Goal: Check status: Check status

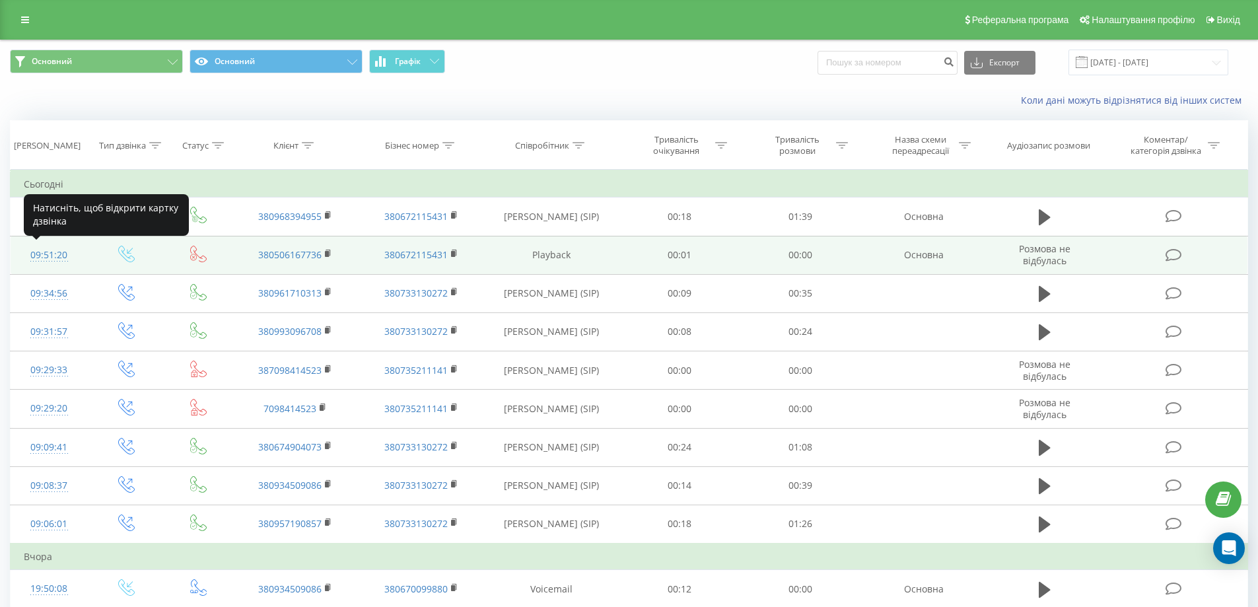
click at [42, 252] on div "09:51:20" at bounding box center [49, 255] width 51 height 26
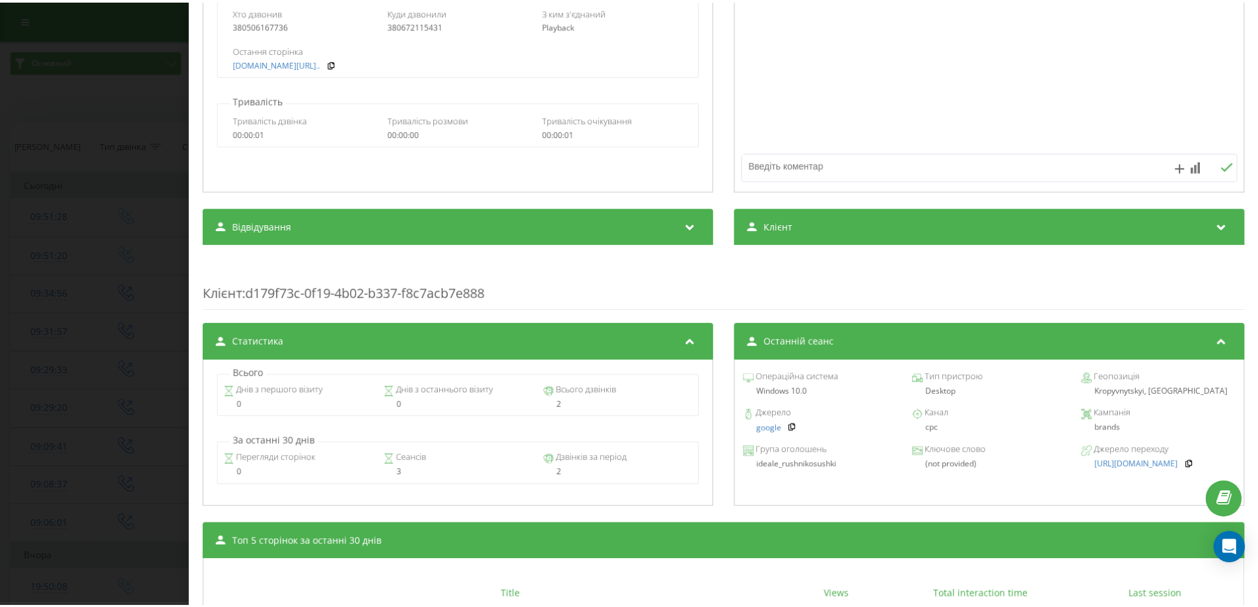
scroll to position [457, 0]
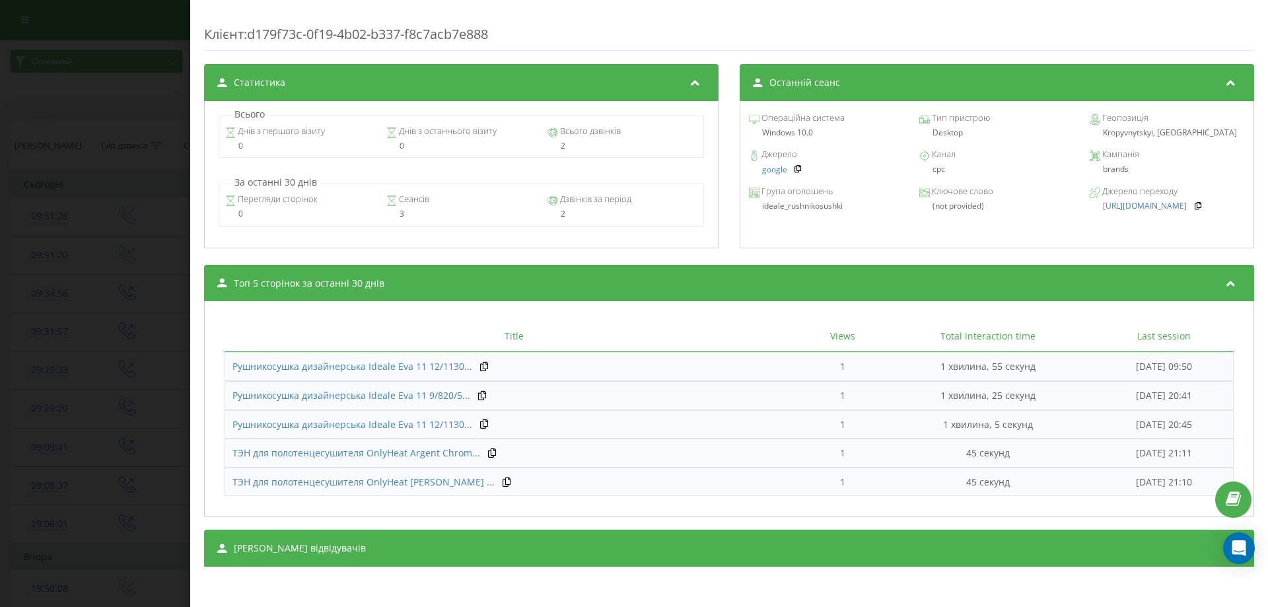
click at [83, 250] on div "Дзвінок : ua13_-1755586280.1132445 Транскрипція Для AI-аналізу майбутніх дзвінк…" at bounding box center [634, 303] width 1268 height 607
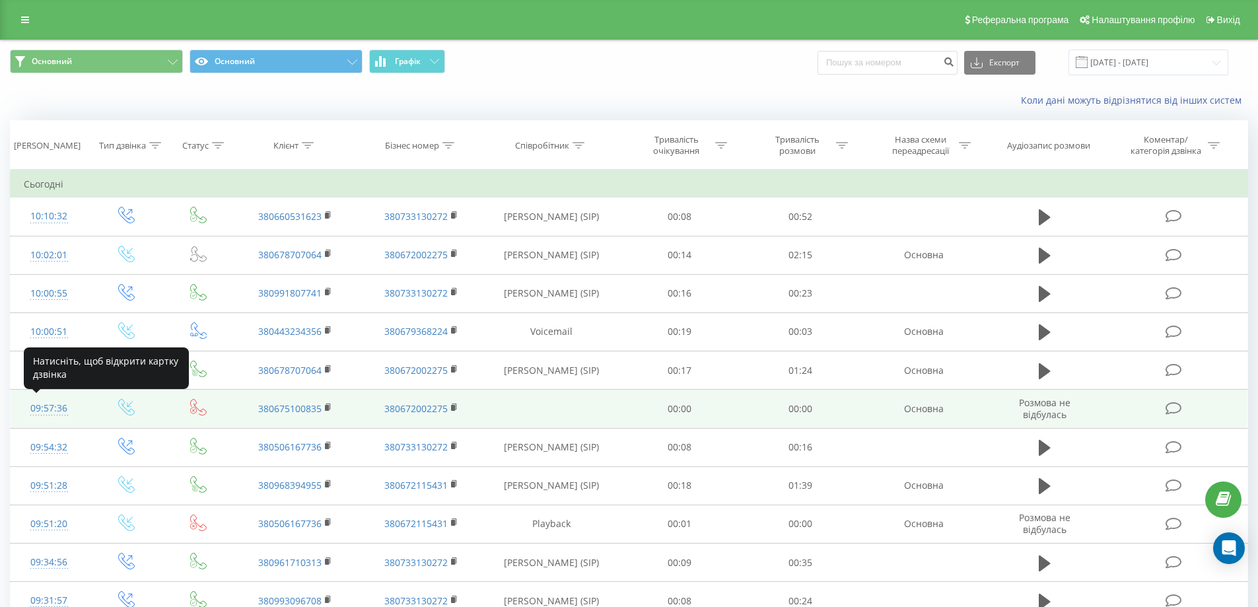
click at [34, 409] on div "09:57:36" at bounding box center [49, 409] width 51 height 26
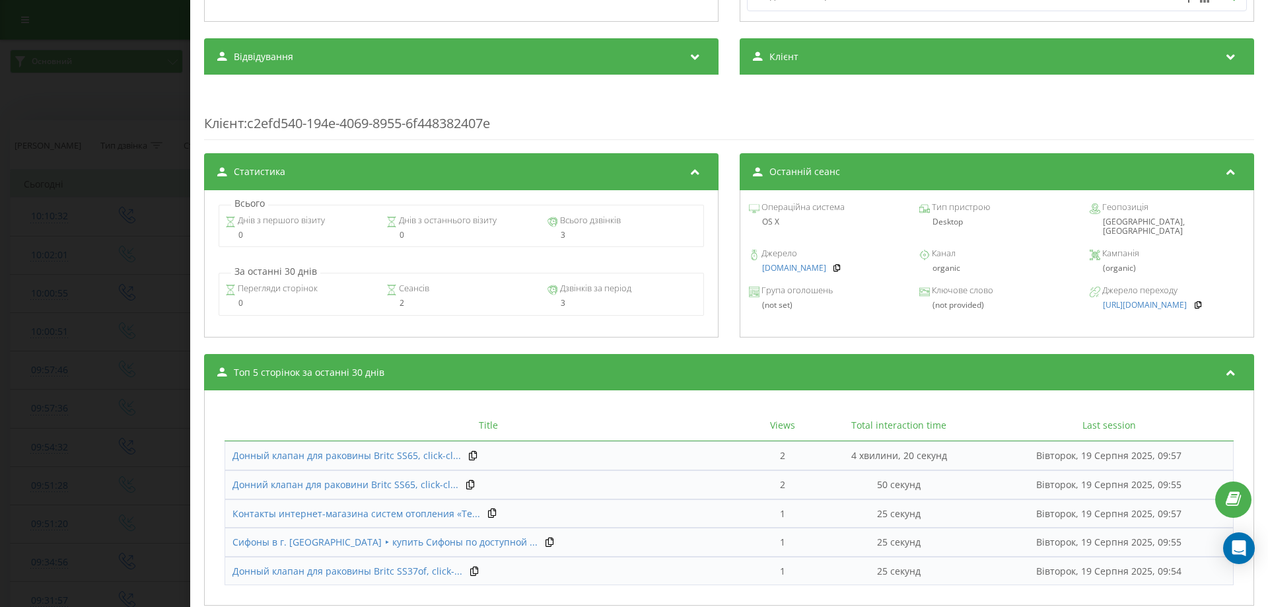
scroll to position [457, 0]
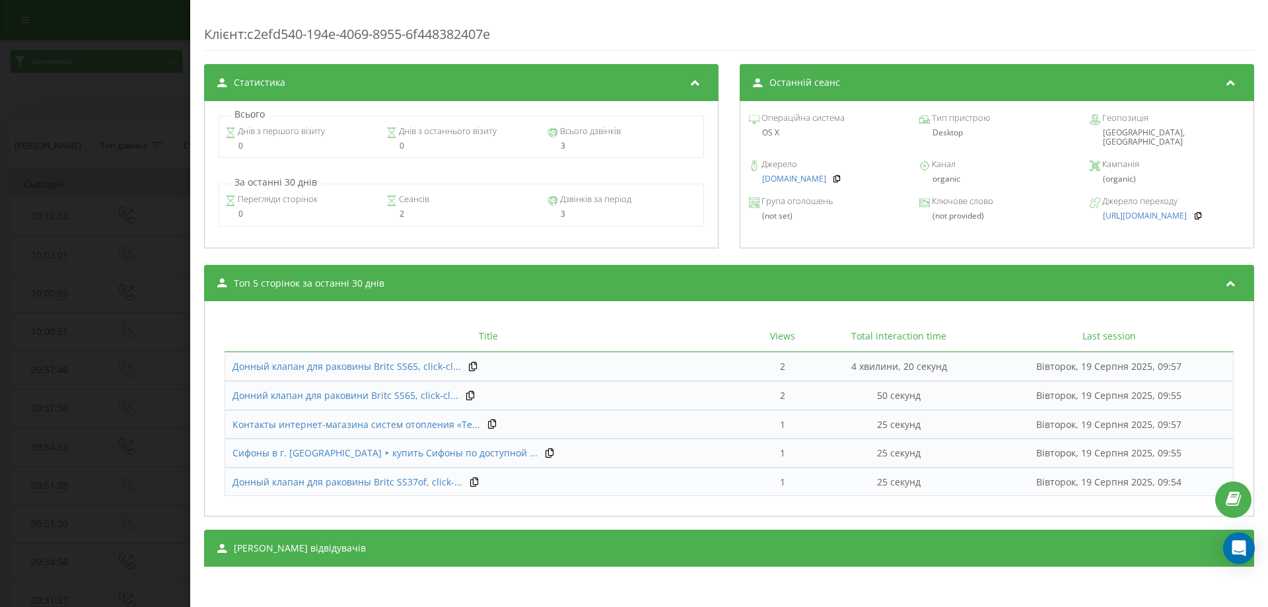
click at [112, 145] on div "Дзвінок : ua9_-1755586656.1221533 Транскрипція Для AI-аналізу майбутніх дзвінкі…" at bounding box center [634, 303] width 1268 height 607
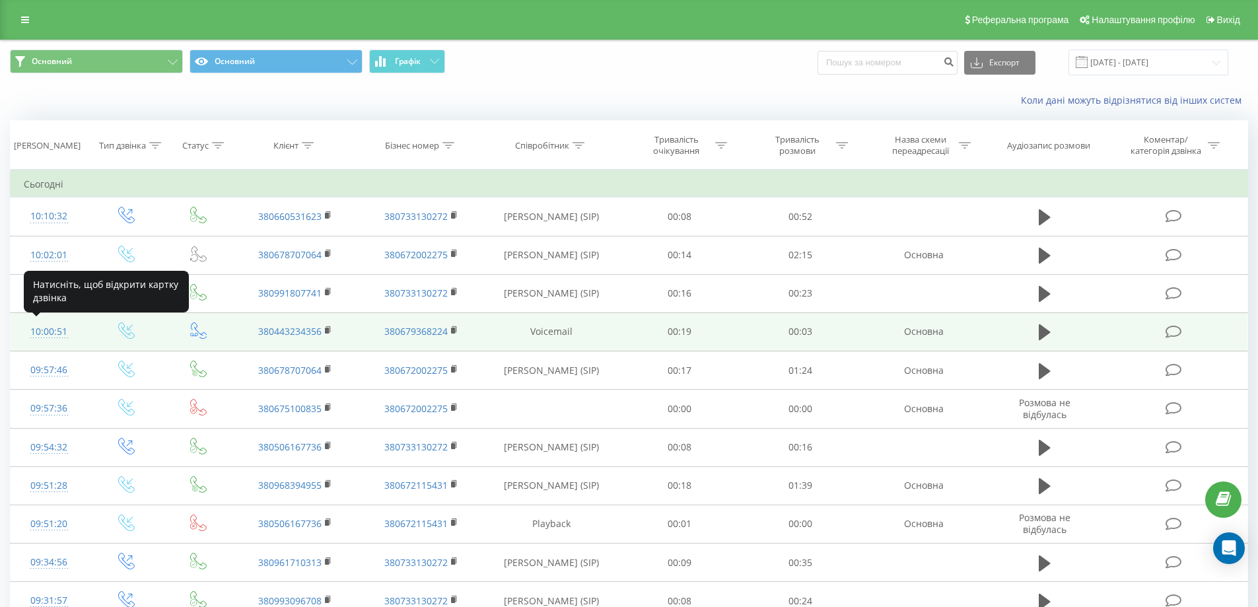
click at [42, 334] on div "10:00:51" at bounding box center [49, 332] width 51 height 26
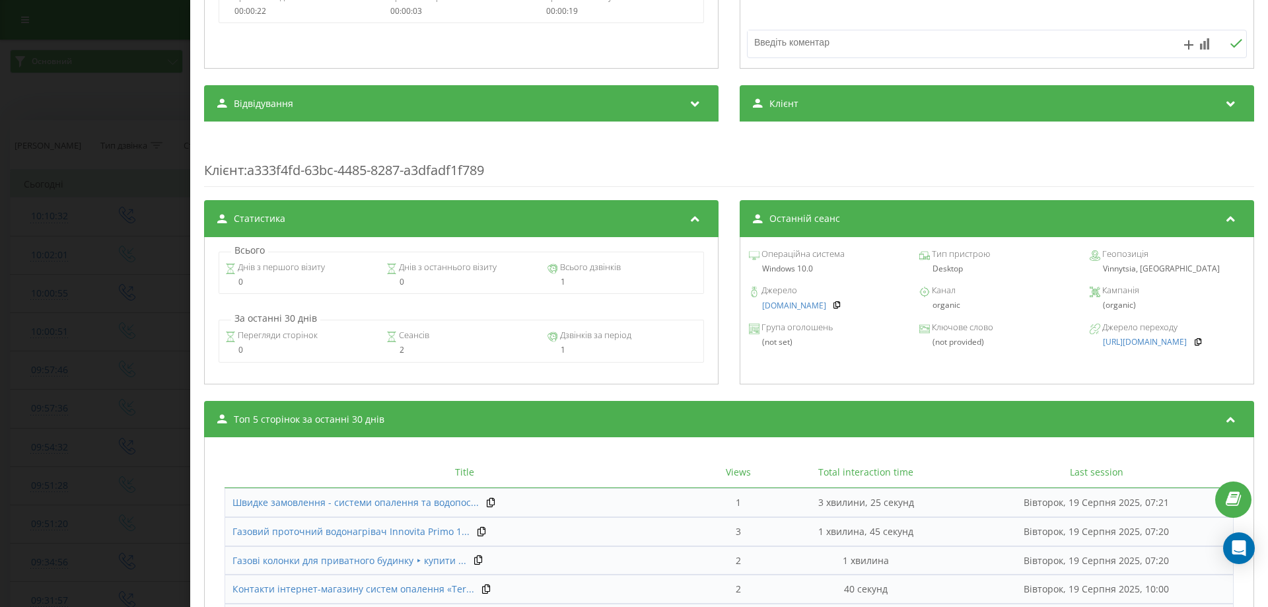
scroll to position [454, 0]
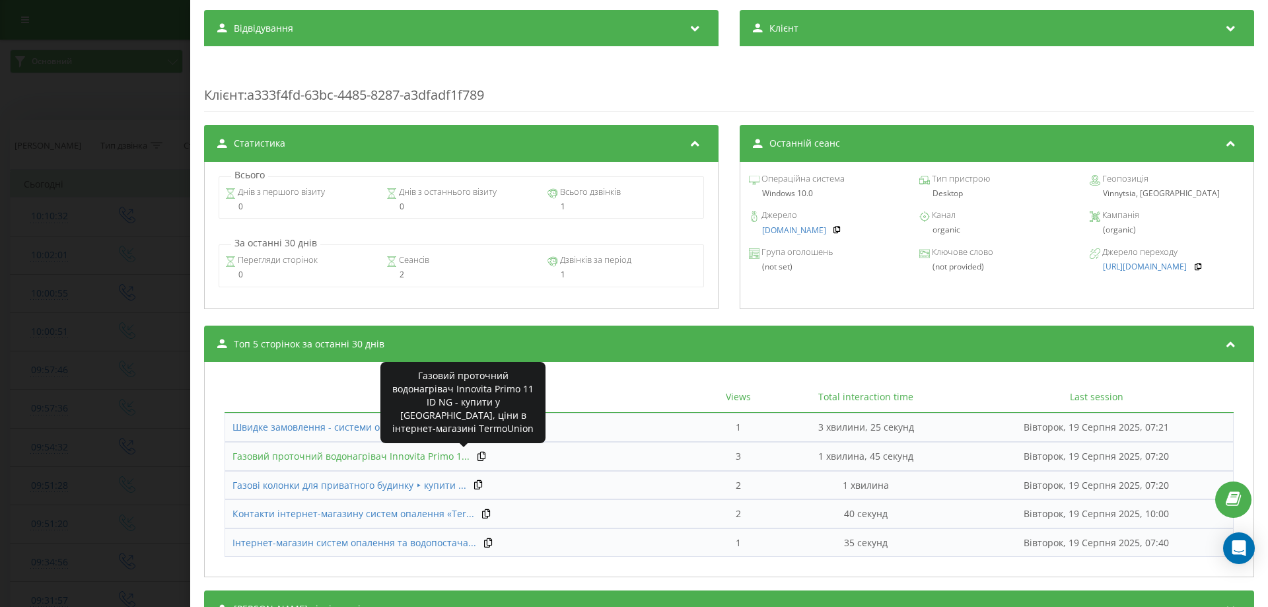
click at [278, 456] on span "Газовий проточний водонагрівач Innovita Primo 1..." at bounding box center [351, 456] width 237 height 13
